Goal: Information Seeking & Learning: Learn about a topic

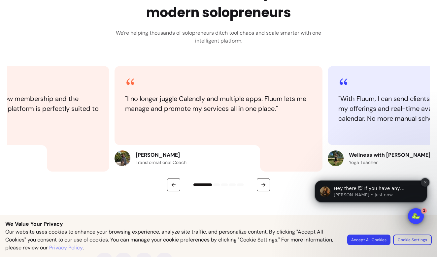
click at [427, 181] on button "Dismiss notification" at bounding box center [425, 182] width 9 height 9
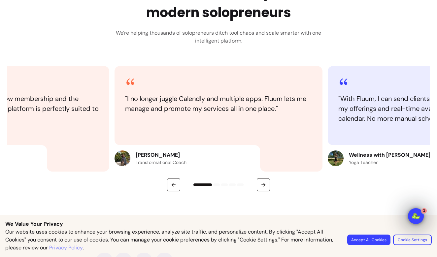
scroll to position [298, 0]
click at [254, 188] on div at bounding box center [218, 185] width 423 height 13
click at [264, 186] on icon "button" at bounding box center [265, 186] width 2 height 2
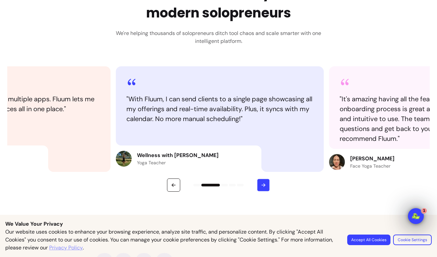
click at [264, 186] on icon "button" at bounding box center [264, 185] width 1 height 1
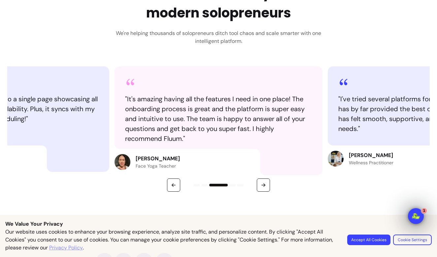
click at [270, 187] on div at bounding box center [218, 185] width 423 height 13
click at [261, 188] on button "button" at bounding box center [263, 185] width 13 height 13
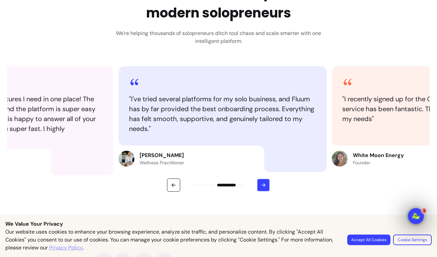
click at [261, 188] on button "button" at bounding box center [263, 185] width 13 height 13
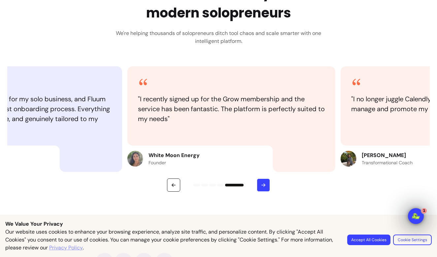
click at [261, 188] on button "button" at bounding box center [263, 185] width 13 height 13
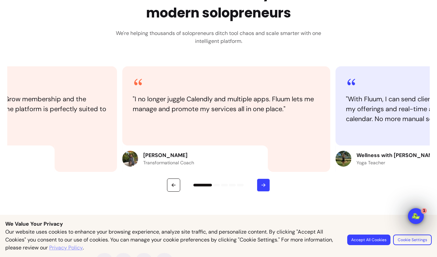
click at [261, 188] on button "button" at bounding box center [263, 185] width 13 height 13
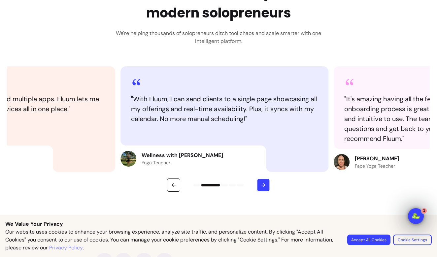
click at [261, 188] on button "button" at bounding box center [263, 185] width 13 height 13
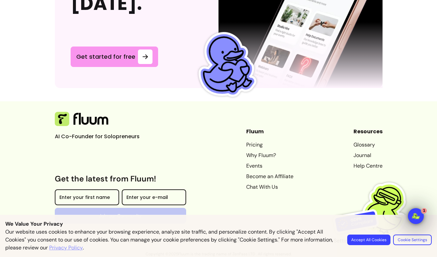
scroll to position [1824, 0]
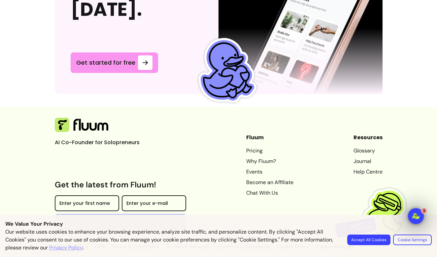
click at [253, 157] on link "Why Fluum?" at bounding box center [269, 161] width 47 height 8
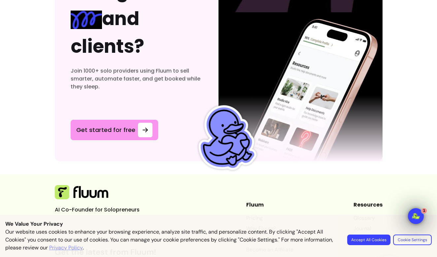
scroll to position [1995, 0]
